Goal: Check status: Check status

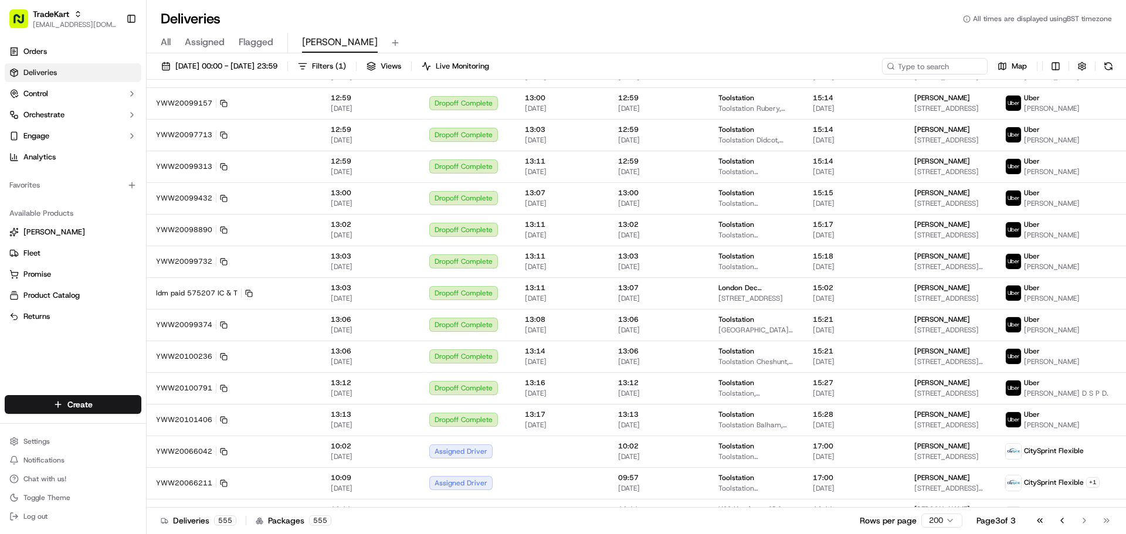
scroll to position [3182, 0]
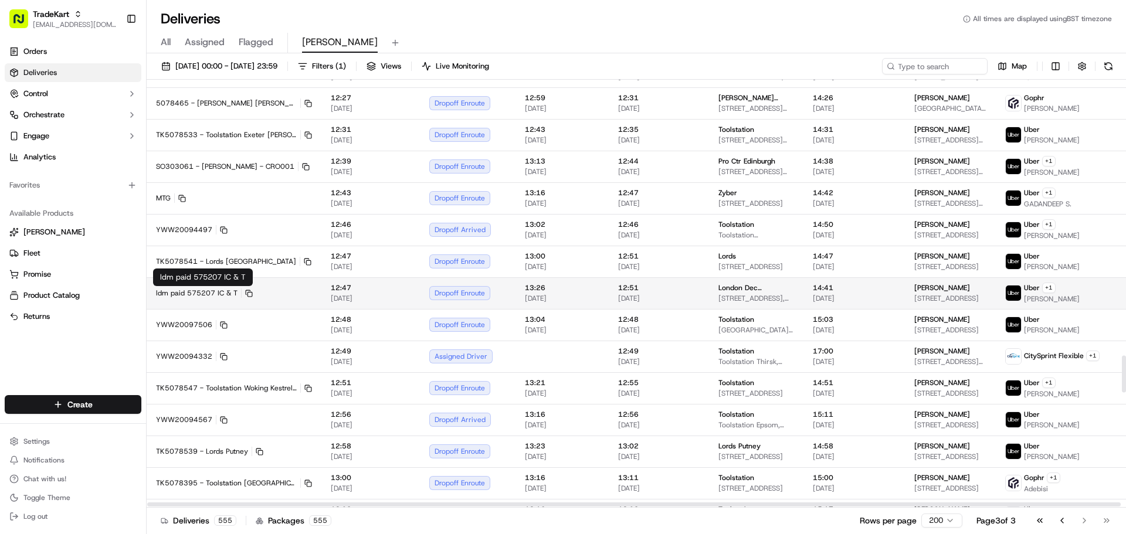
click at [186, 291] on button "ldm paid 575207 IC & T" at bounding box center [204, 292] width 97 height 9
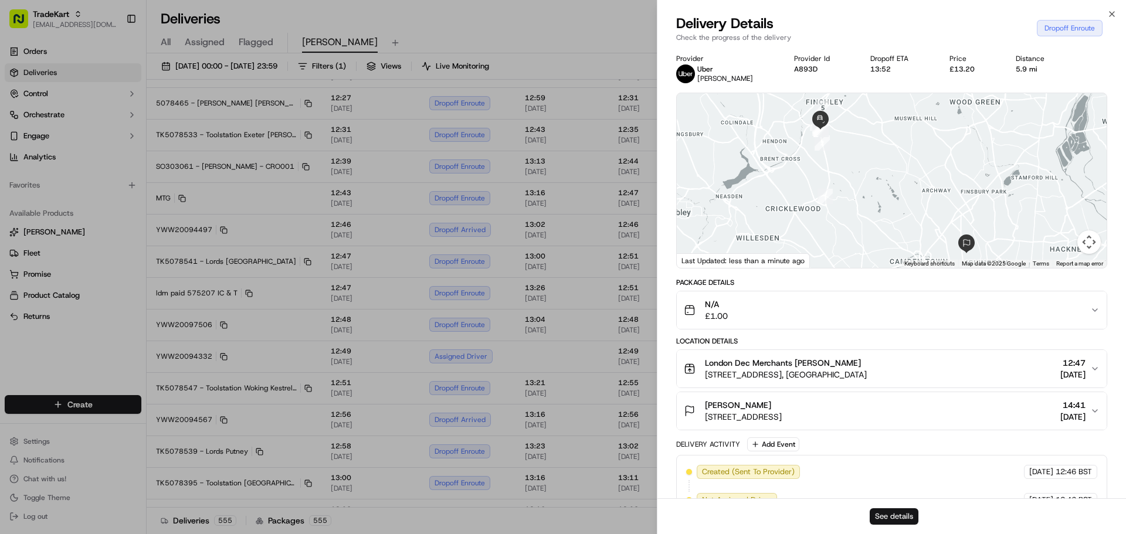
click at [894, 524] on button "See details" at bounding box center [894, 516] width 49 height 16
click at [1116, 14] on icon "button" at bounding box center [1111, 13] width 9 height 9
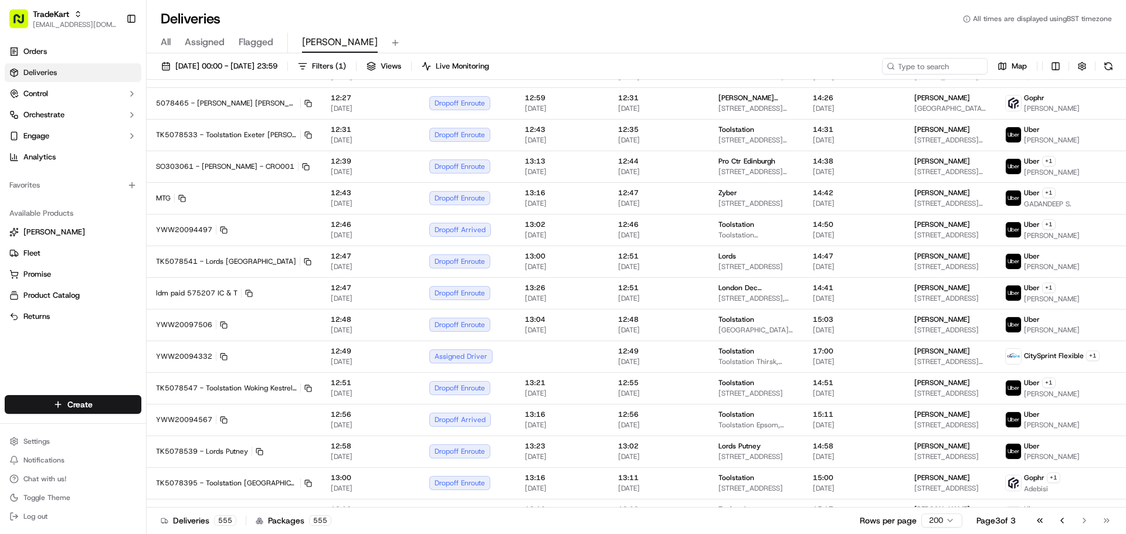
scroll to position [2581, 0]
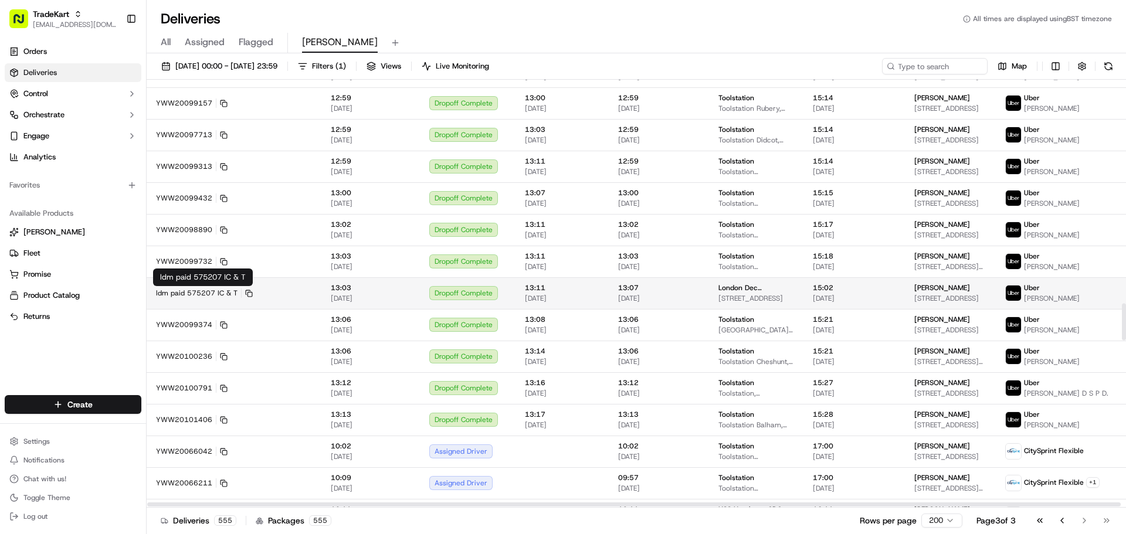
click at [205, 295] on button "ldm paid 575207 IC & T" at bounding box center [204, 292] width 97 height 9
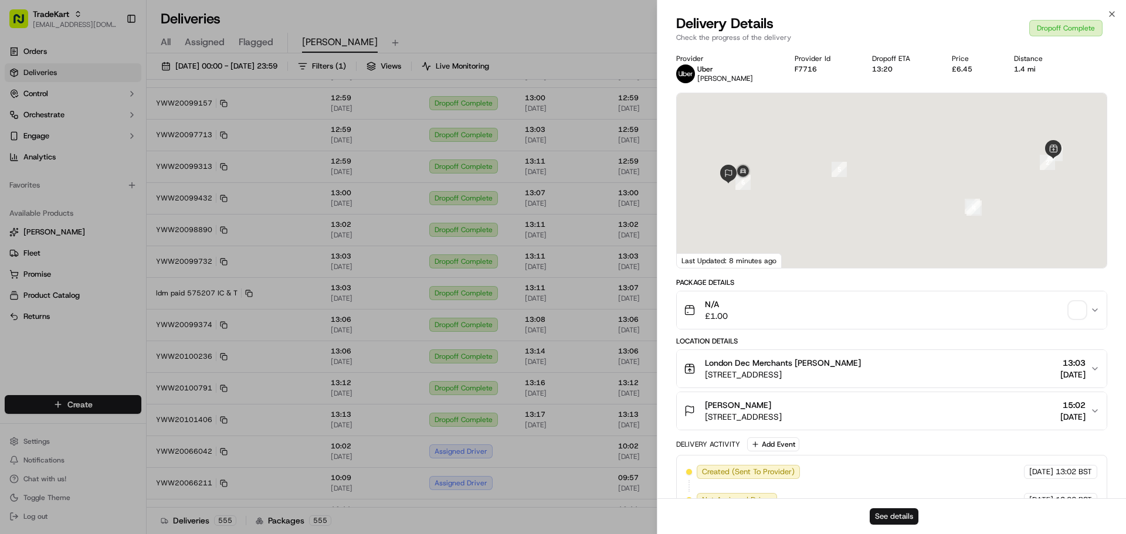
click at [894, 515] on button "See details" at bounding box center [894, 516] width 49 height 16
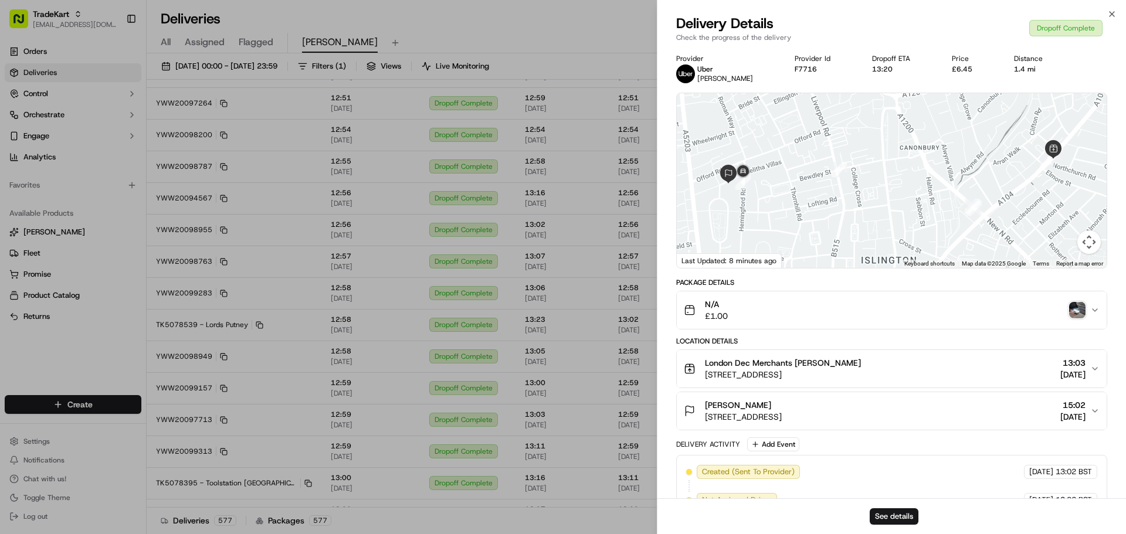
click at [1114, 16] on icon "button" at bounding box center [1111, 13] width 9 height 9
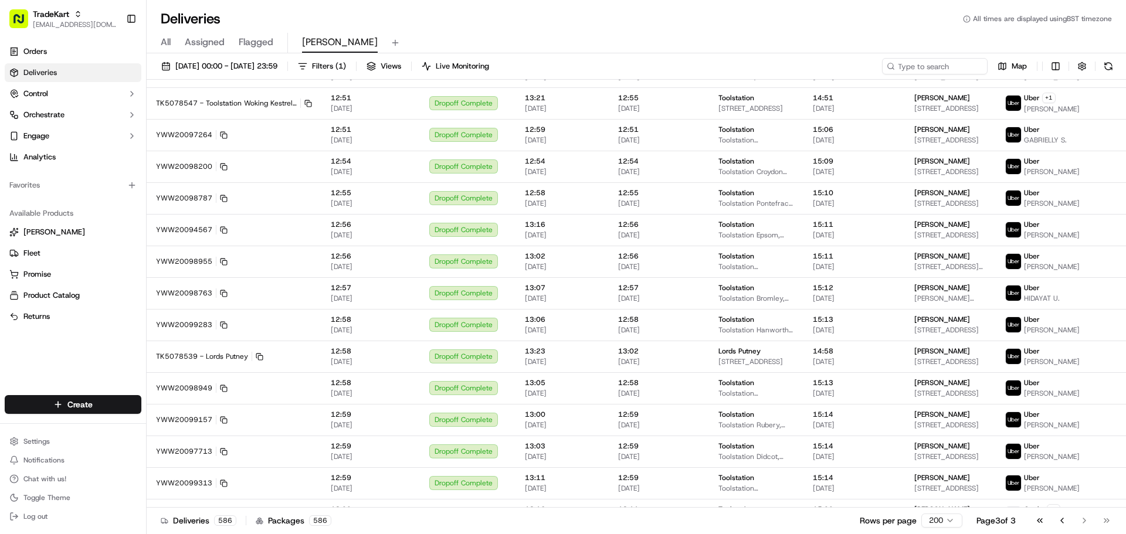
scroll to position [4670, 0]
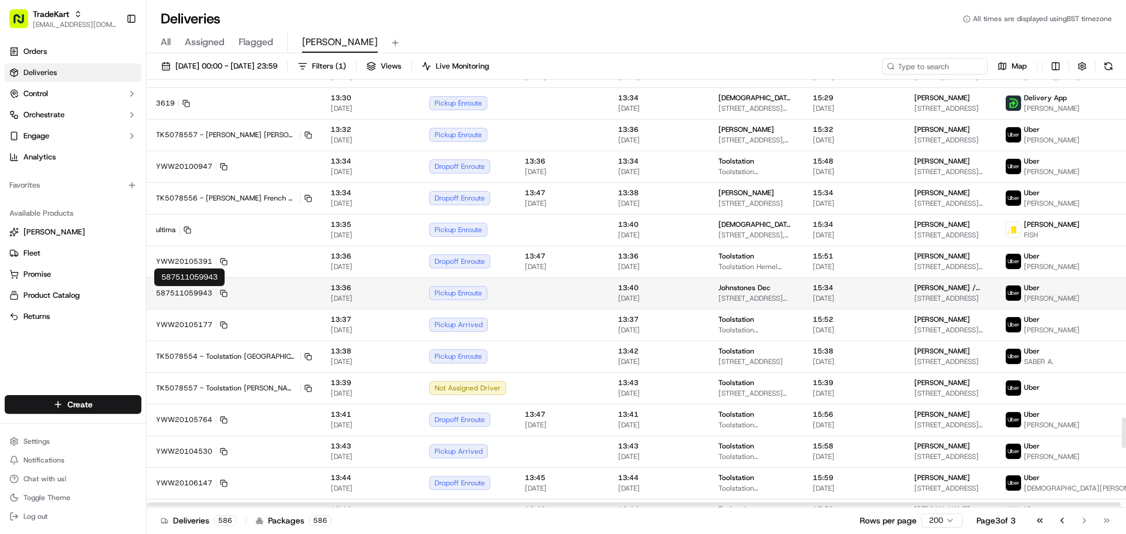
click at [194, 293] on button "587511059943" at bounding box center [192, 292] width 72 height 9
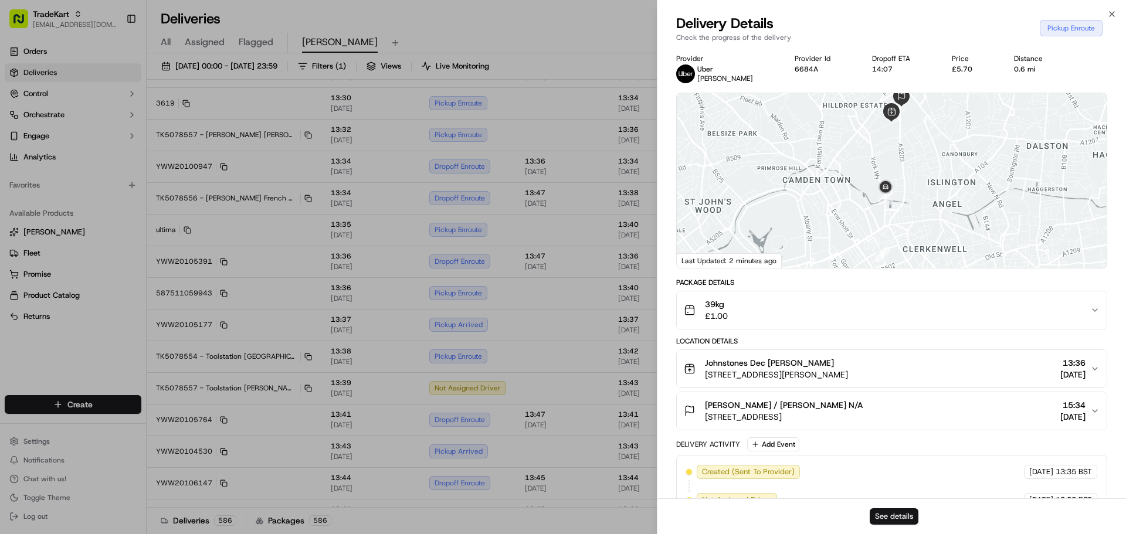
click at [891, 521] on button "See details" at bounding box center [894, 516] width 49 height 16
click at [1115, 13] on icon "button" at bounding box center [1111, 13] width 9 height 9
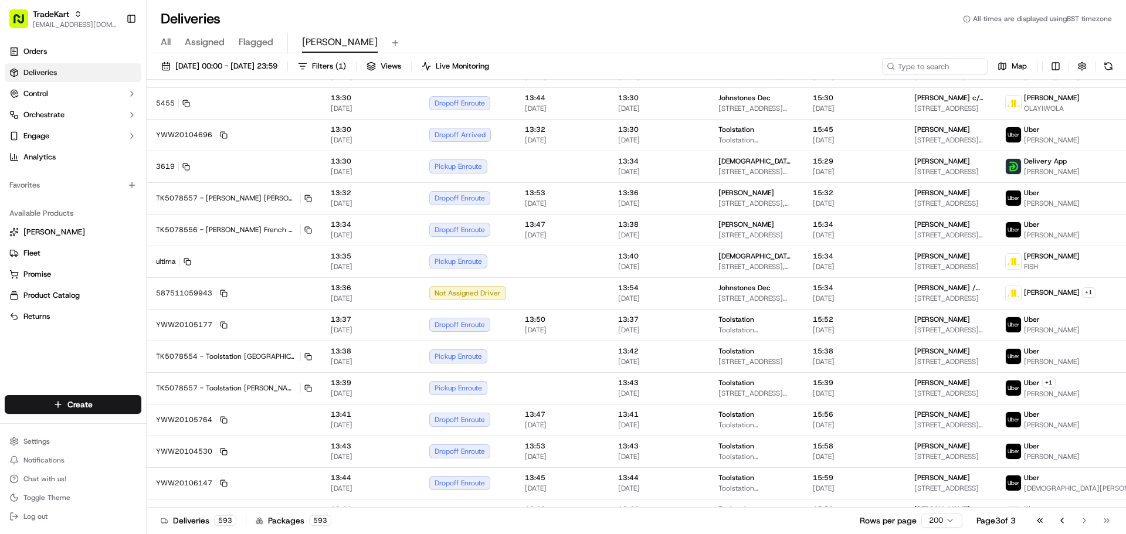
scroll to position [3879, 0]
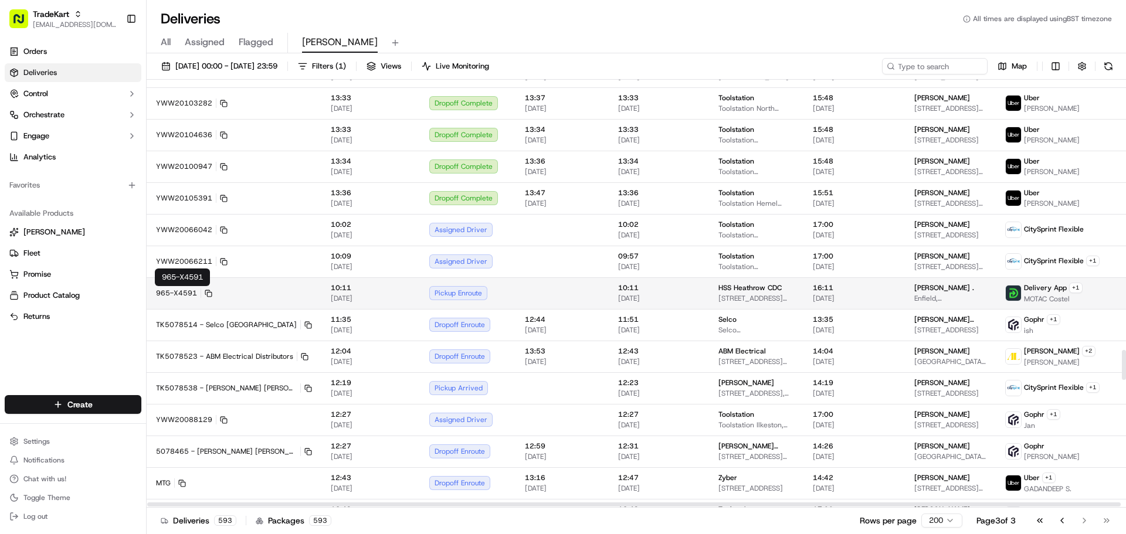
click at [158, 290] on button "965-X4591" at bounding box center [184, 292] width 56 height 9
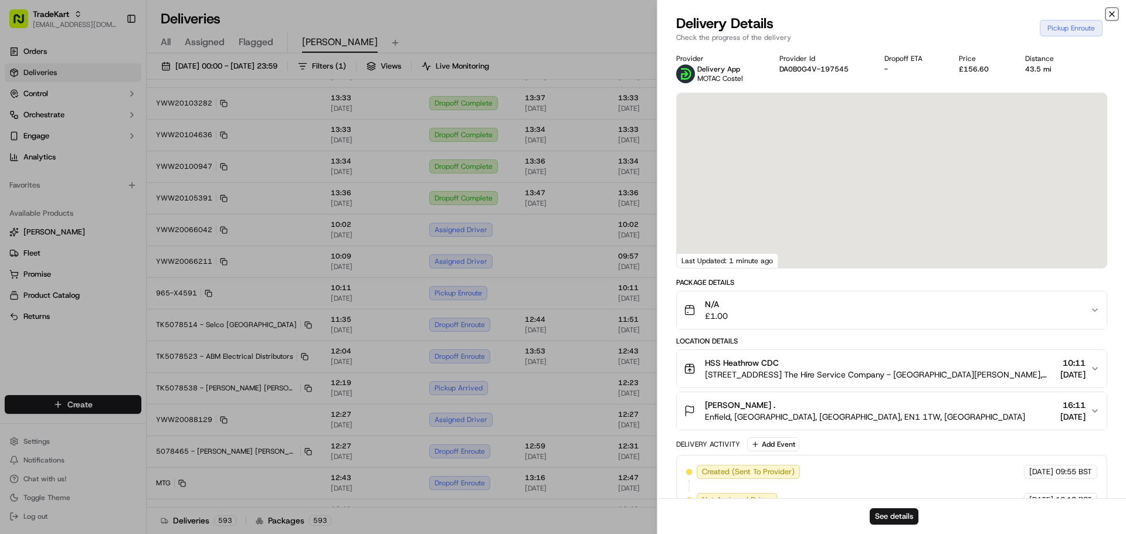
click at [1110, 15] on icon "button" at bounding box center [1111, 13] width 9 height 9
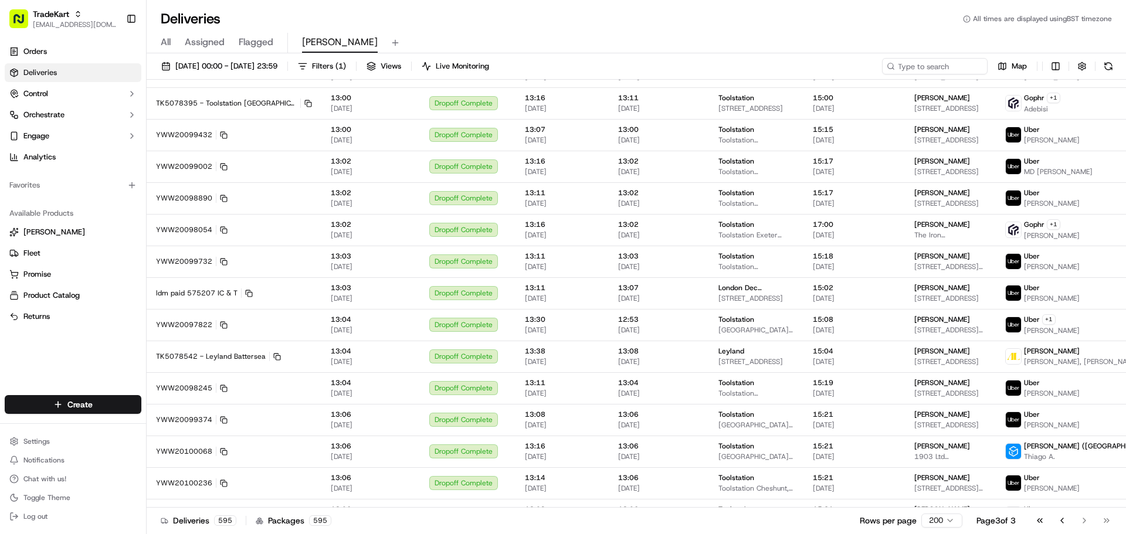
scroll to position [5770, 0]
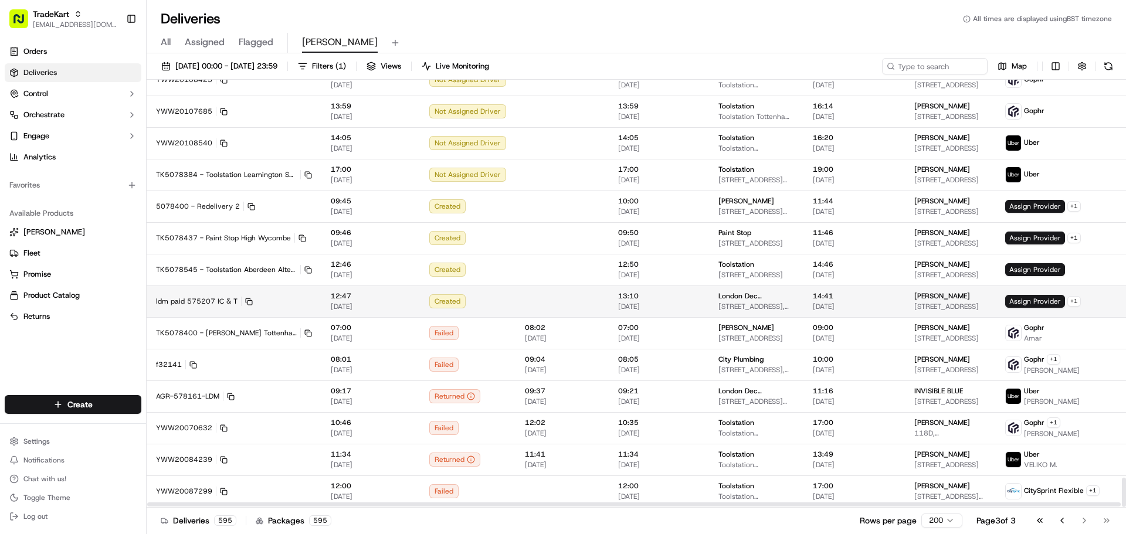
click at [220, 294] on td "ldm paid 575207 IC & T" at bounding box center [234, 302] width 175 height 32
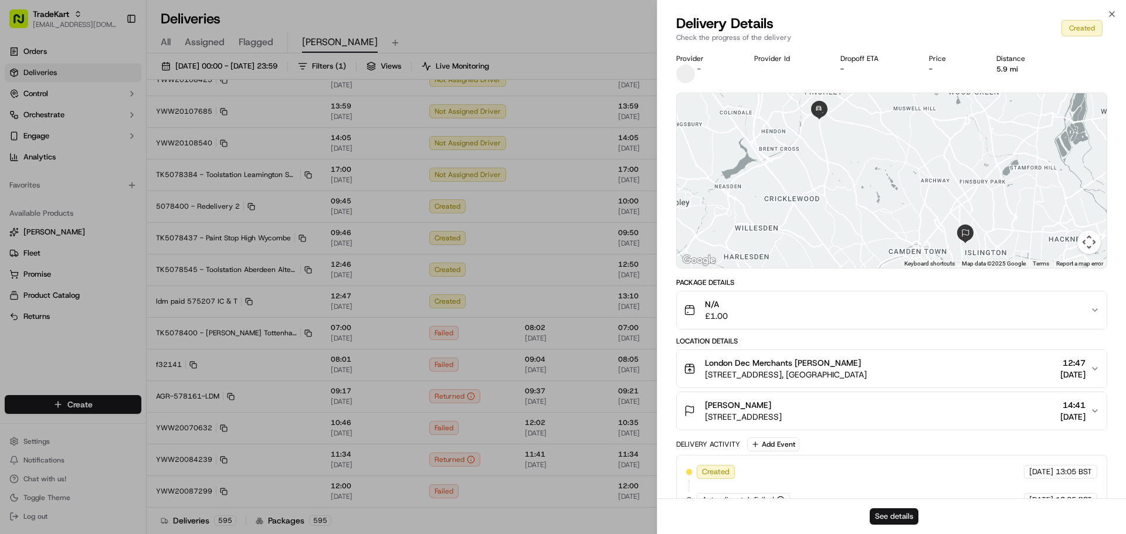
click at [893, 519] on button "See details" at bounding box center [894, 516] width 49 height 16
drag, startPoint x: 1108, startPoint y: 16, endPoint x: 918, endPoint y: 21, distance: 190.0
click at [1109, 16] on icon "button" at bounding box center [1111, 13] width 9 height 9
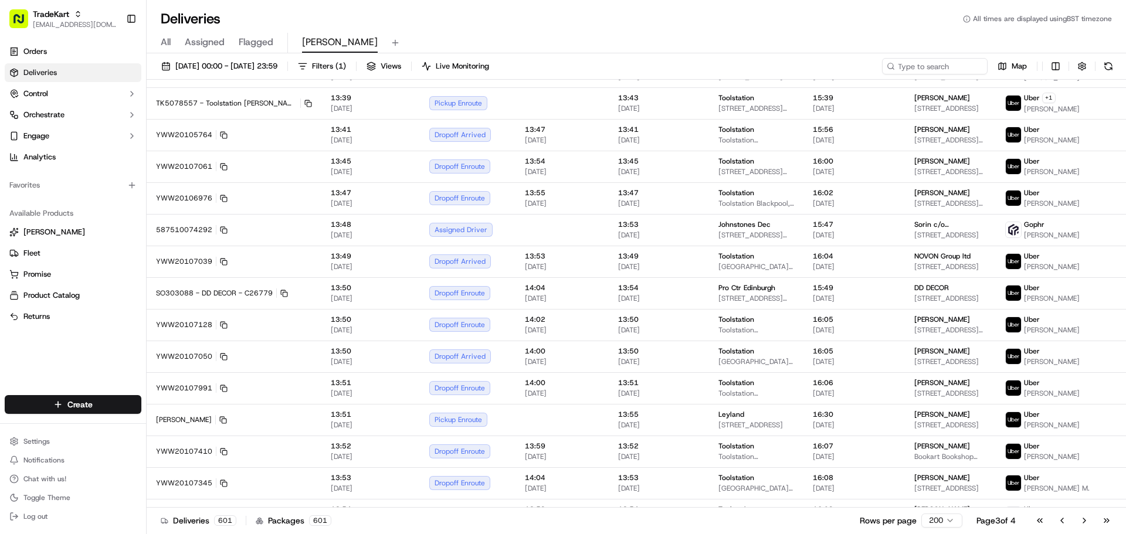
scroll to position [5929, 0]
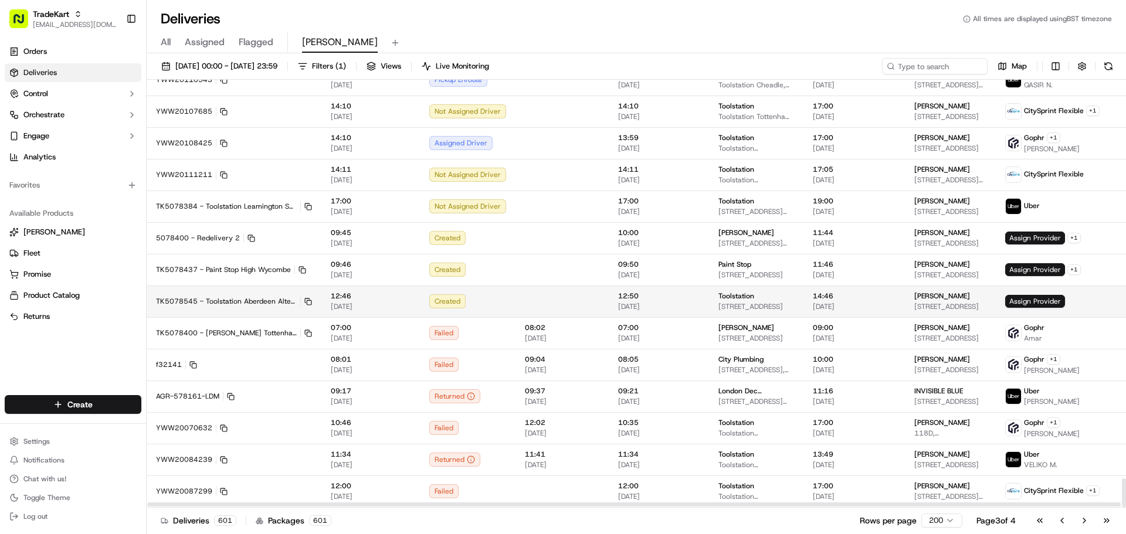
click at [257, 303] on button "TK5078545 - Toolstation Aberdeen Altens" at bounding box center [234, 301] width 156 height 9
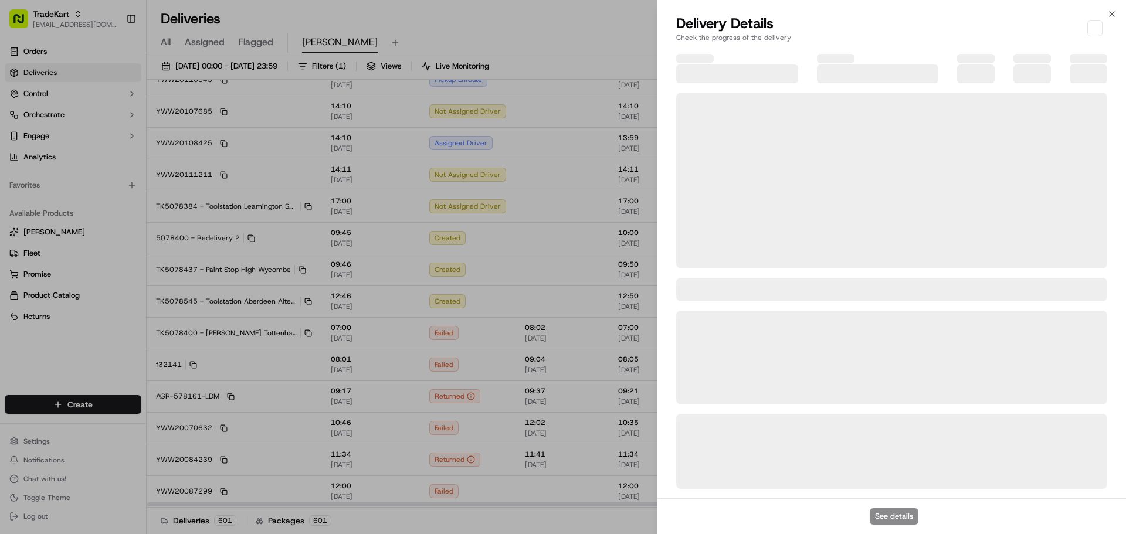
click at [904, 516] on button "See details" at bounding box center [894, 516] width 49 height 16
